Goal: Contribute content: Add original content to the website for others to see

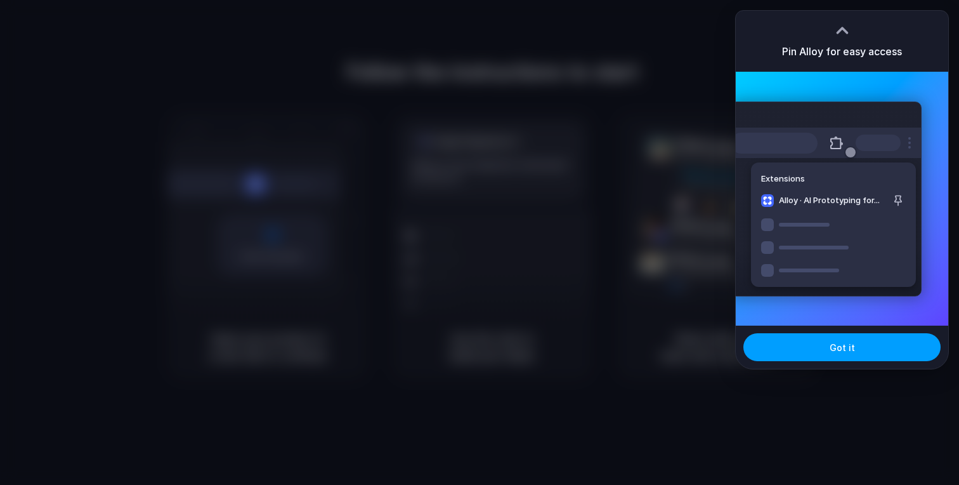
click at [794, 346] on button "Got it" at bounding box center [842, 347] width 197 height 28
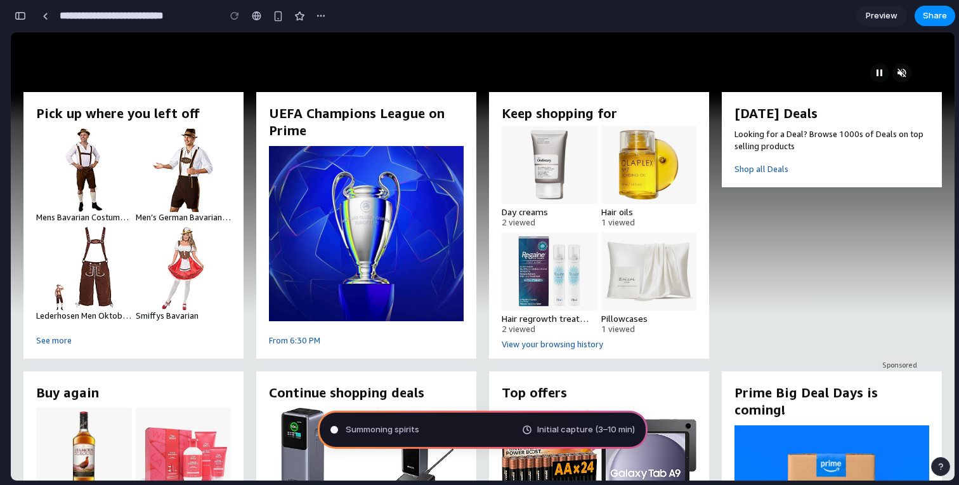
scroll to position [165, 0]
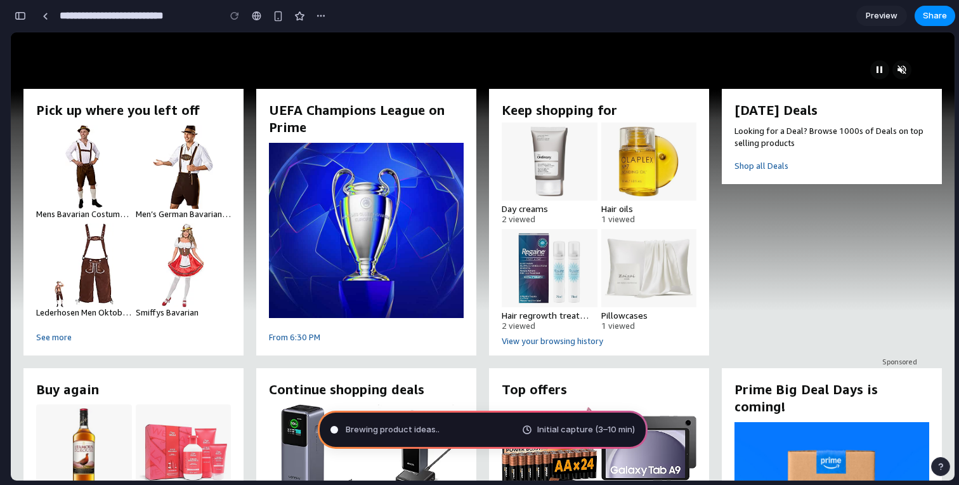
click at [872, 20] on span "Preview" at bounding box center [882, 16] width 32 height 13
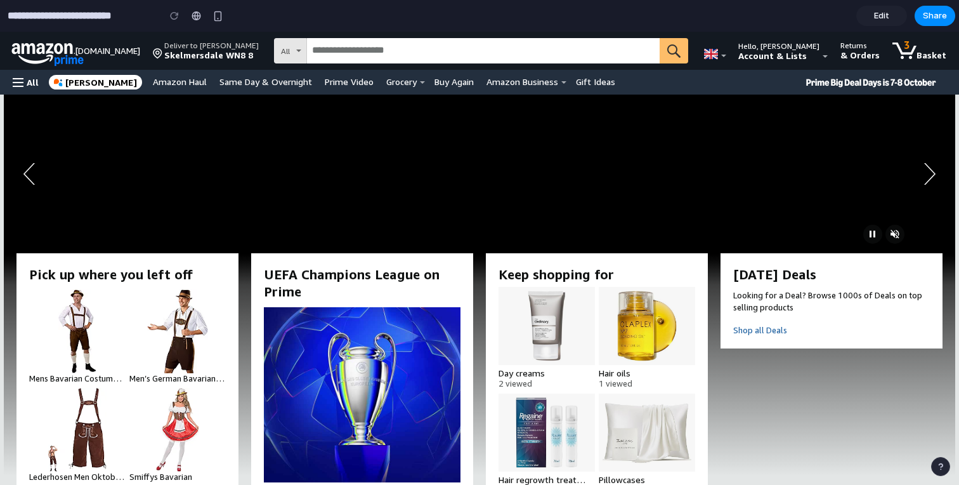
click at [884, 19] on span "Edit" at bounding box center [881, 16] width 15 height 13
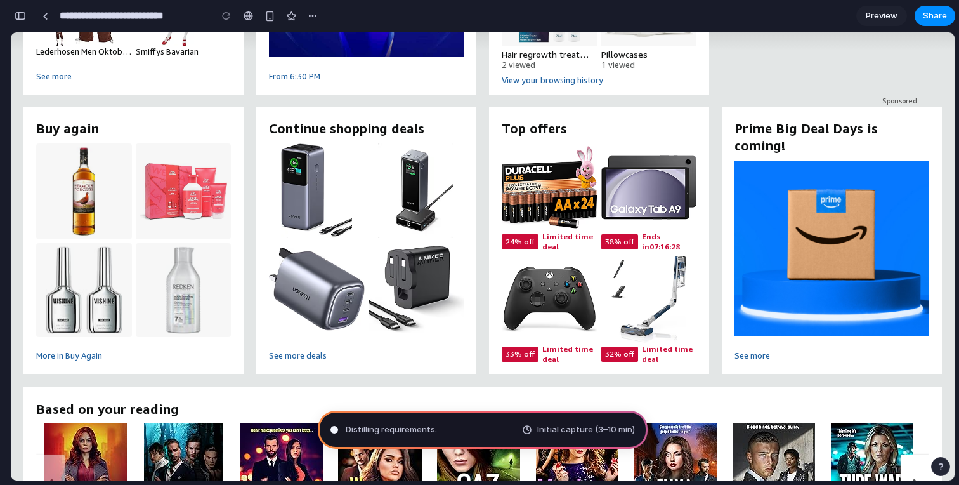
scroll to position [437, 0]
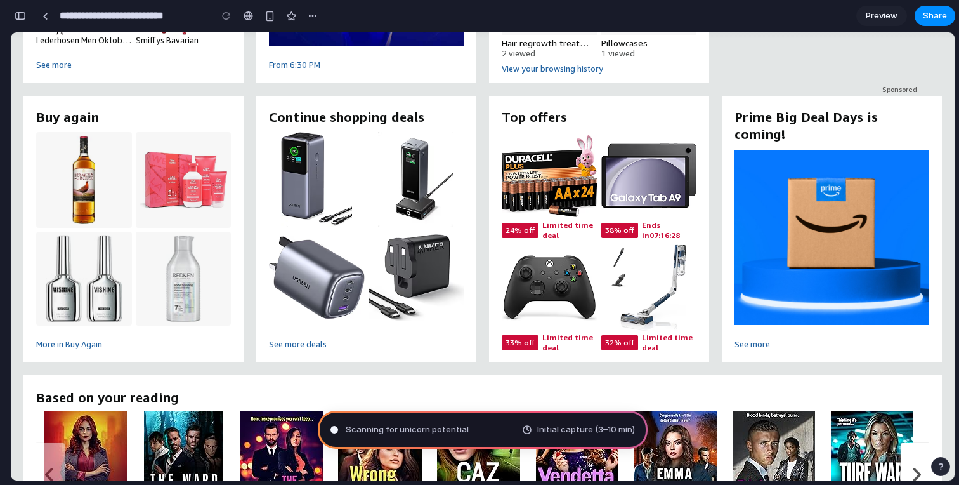
click at [589, 428] on span "Initial capture (3–10 min)" at bounding box center [586, 429] width 98 height 13
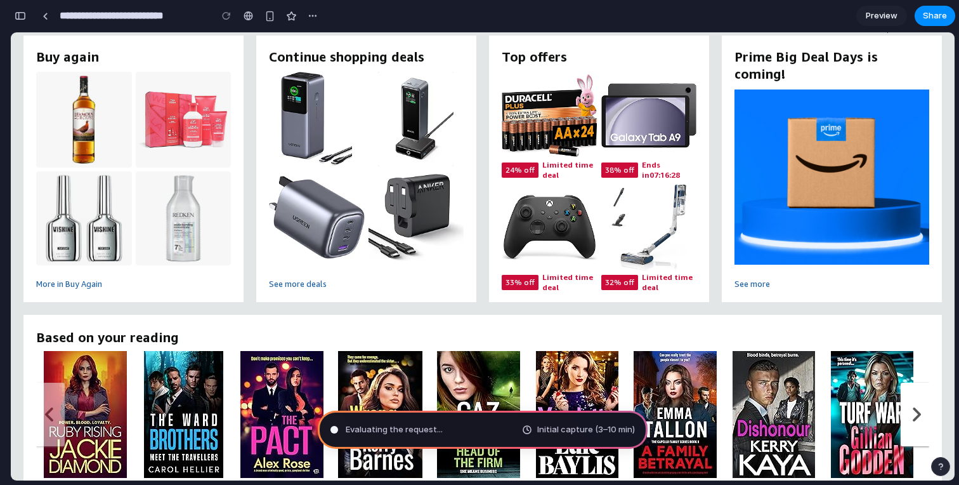
scroll to position [498, 0]
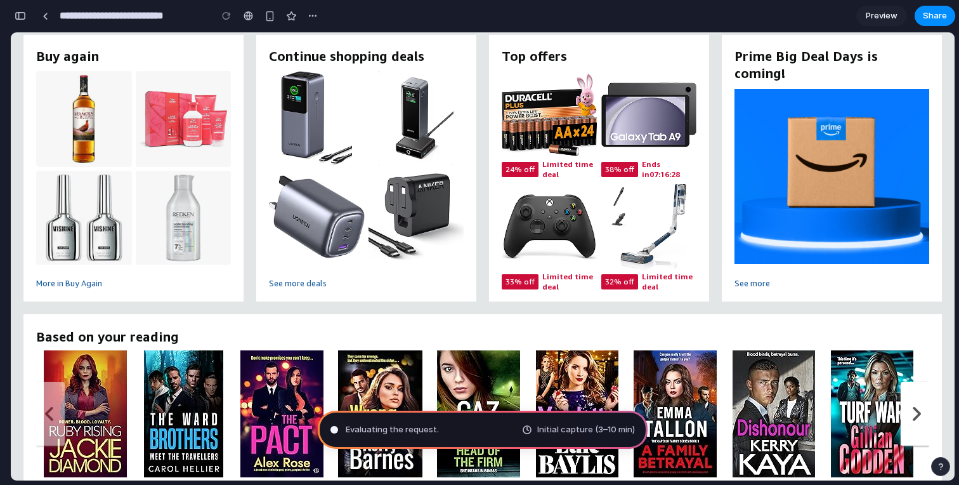
click at [428, 422] on div "Evaluating the request . Initial capture (3–10 min)" at bounding box center [483, 430] width 330 height 38
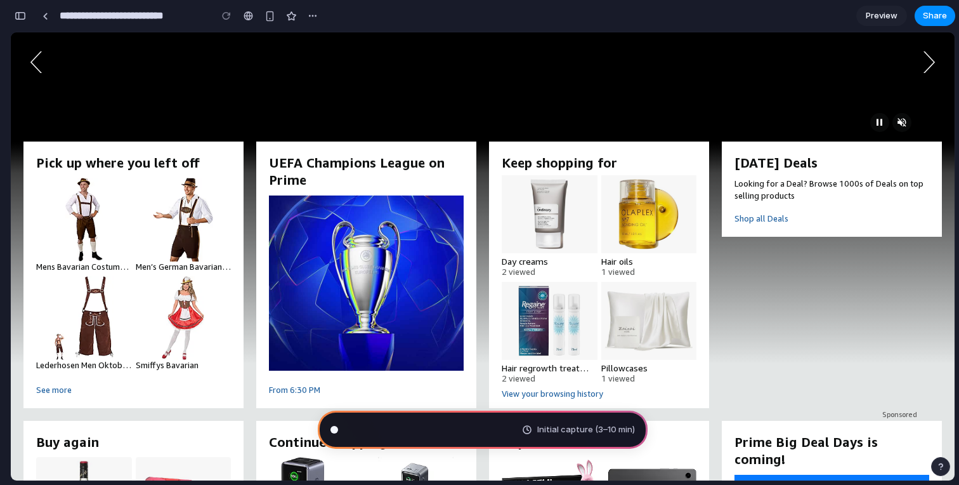
scroll to position [0, 0]
